Goal: Task Accomplishment & Management: Manage account settings

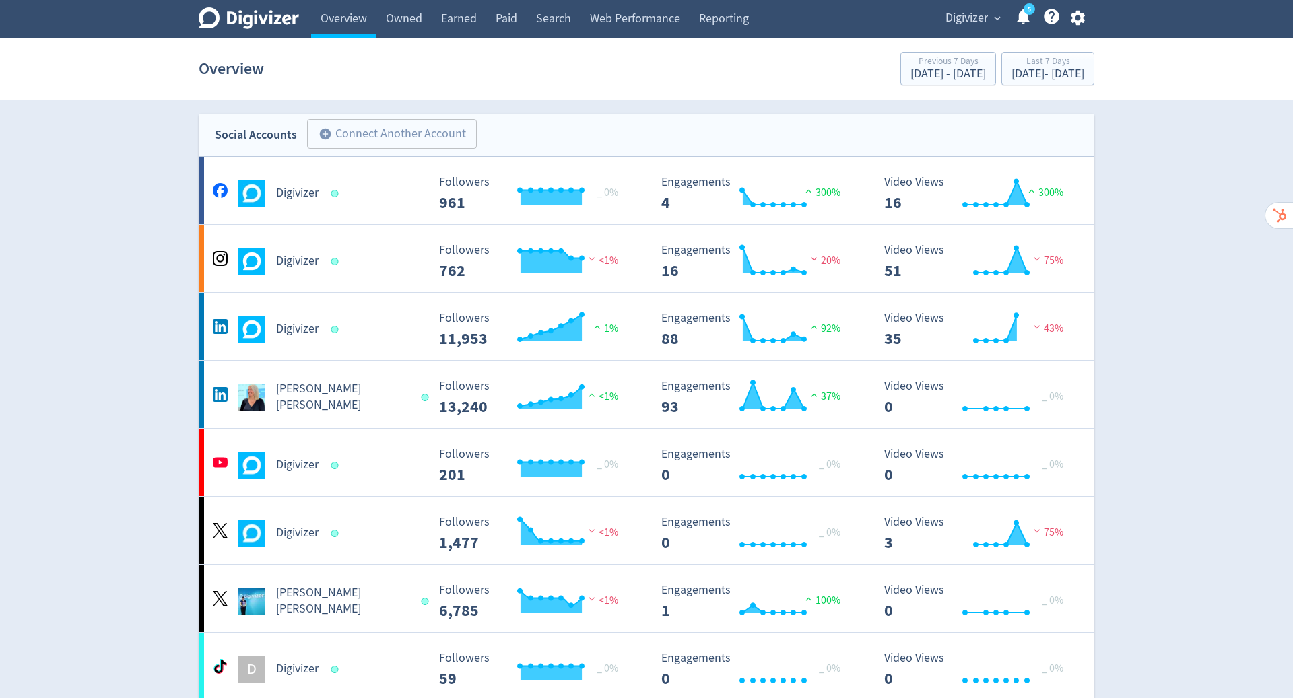
click at [1077, 11] on icon "button" at bounding box center [1077, 18] width 14 height 15
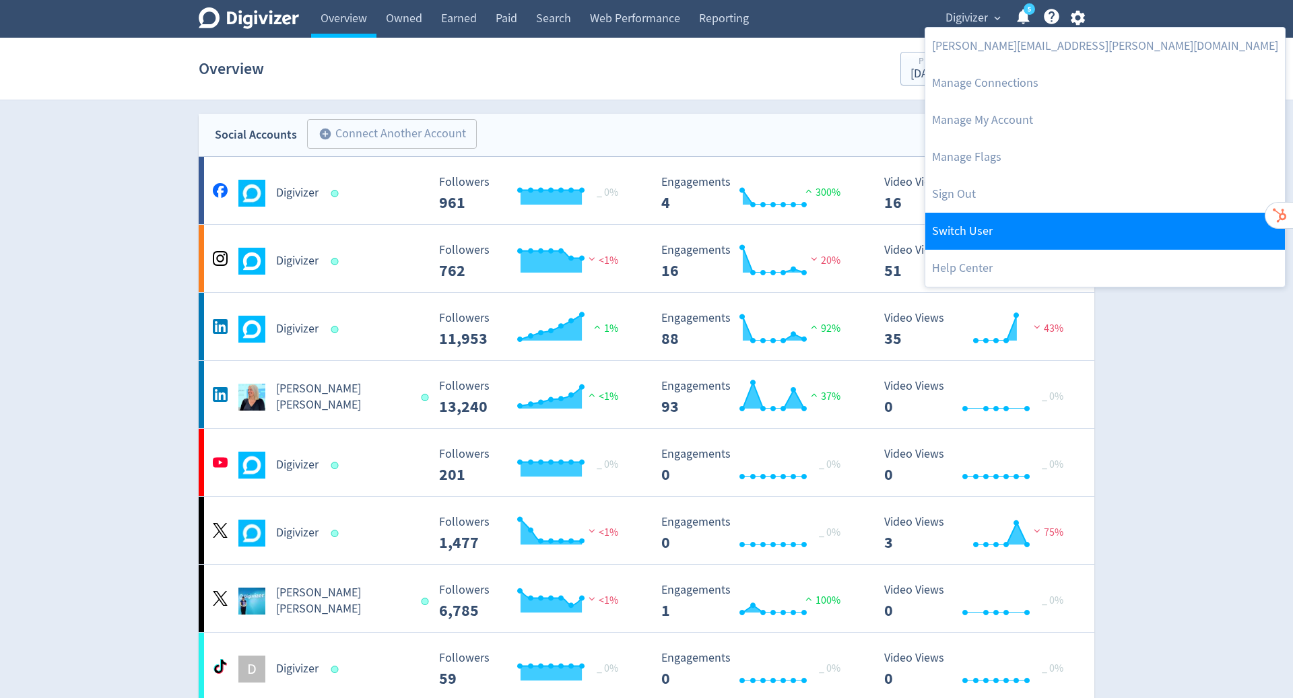
click at [1056, 231] on link "Switch User" at bounding box center [1105, 231] width 360 height 37
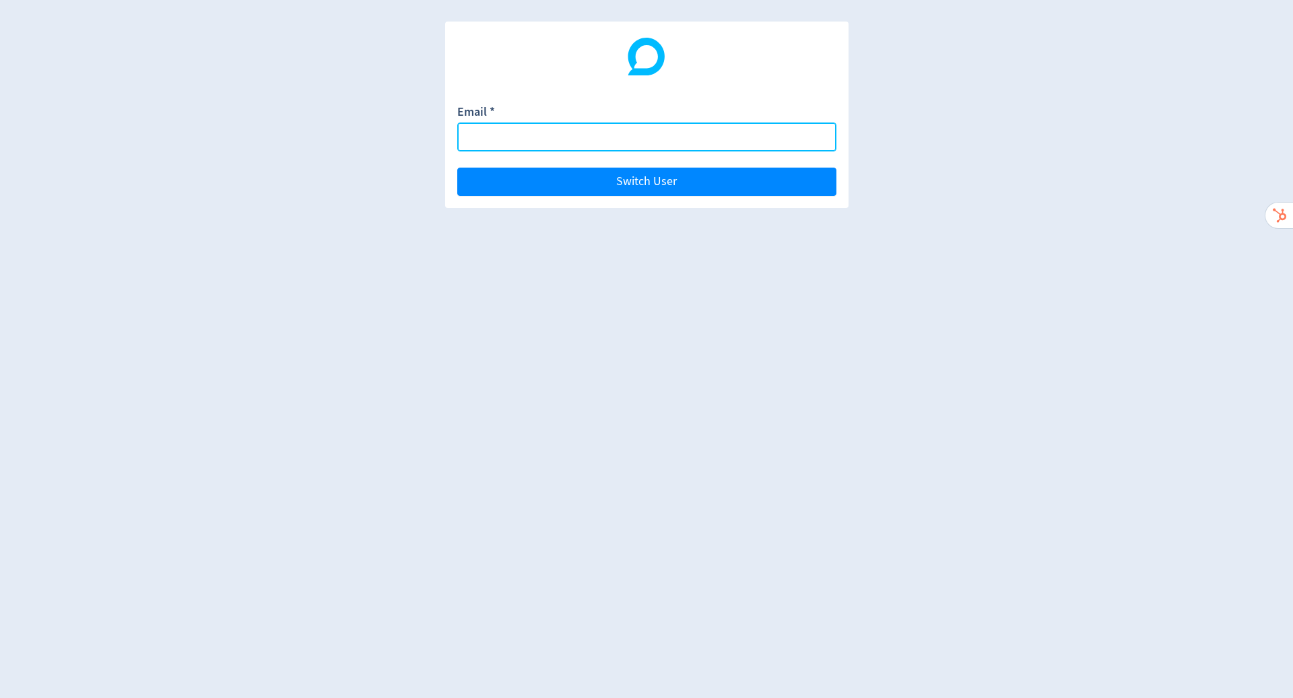
click at [657, 147] on input "Email *" at bounding box center [646, 137] width 379 height 29
paste input "[EMAIL_ADDRESS][DOMAIN_NAME]"
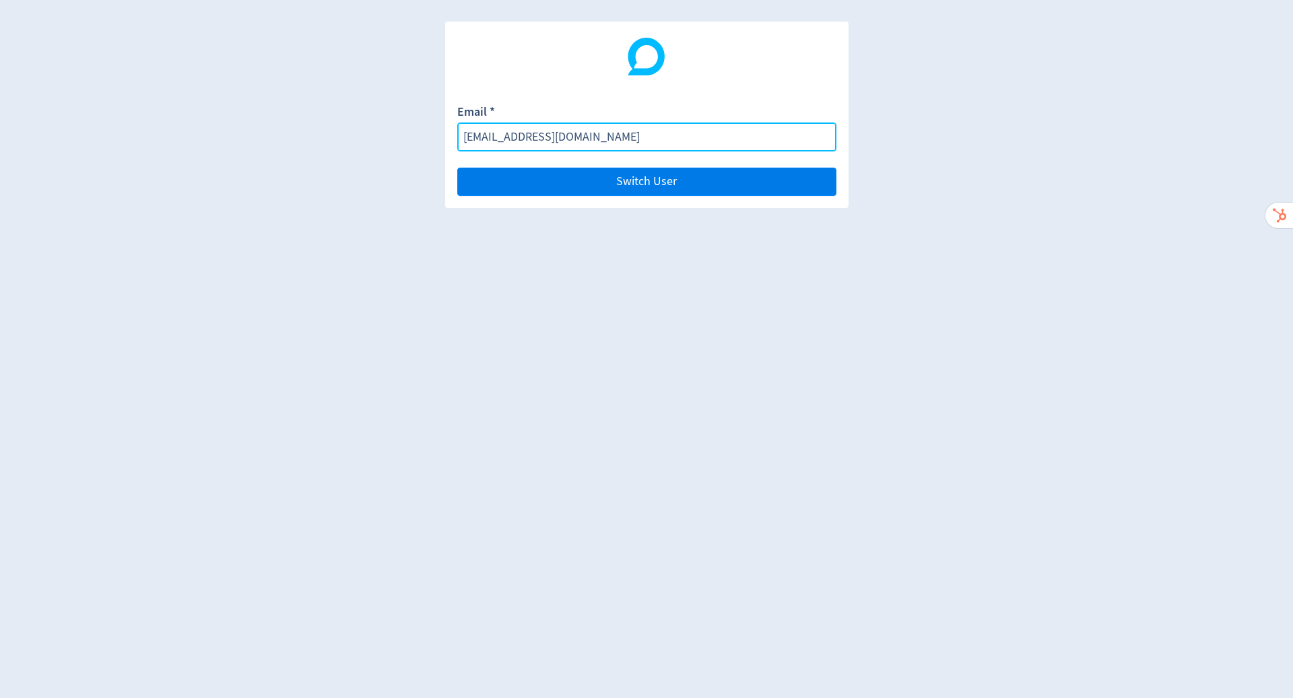
type input "[EMAIL_ADDRESS][DOMAIN_NAME]"
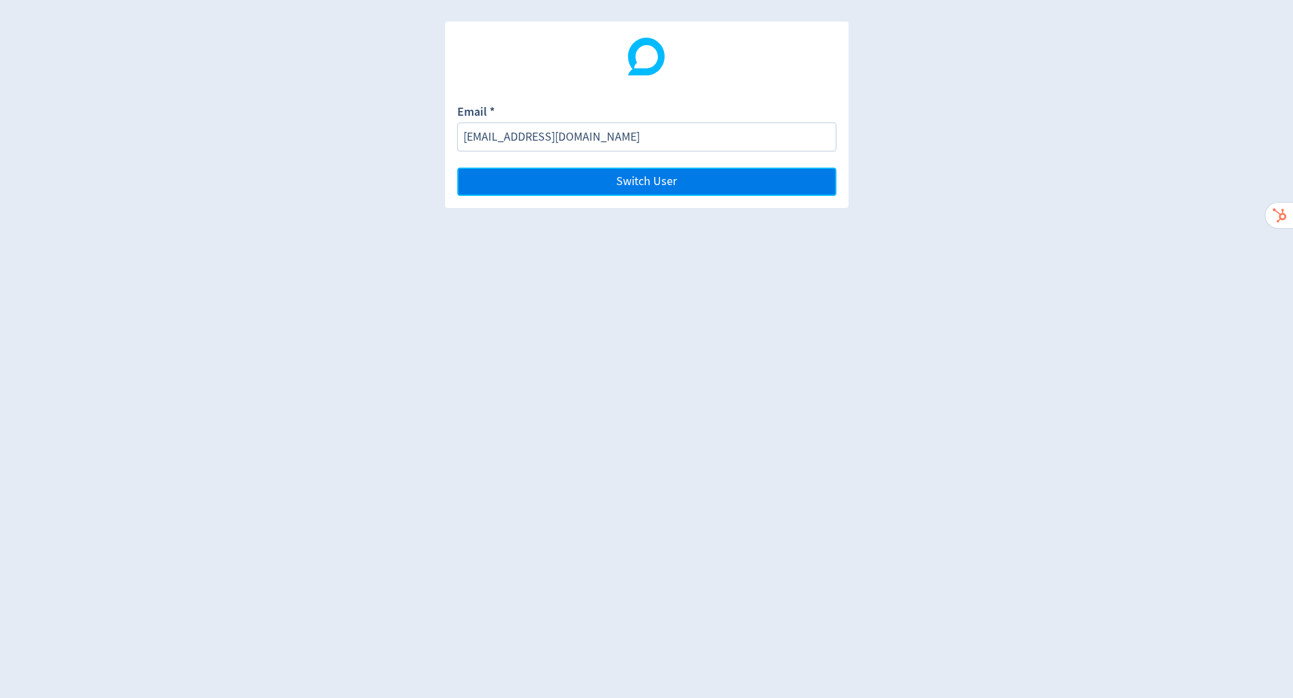
click at [694, 170] on button "Switch User" at bounding box center [646, 182] width 379 height 28
